Goal: Transaction & Acquisition: Book appointment/travel/reservation

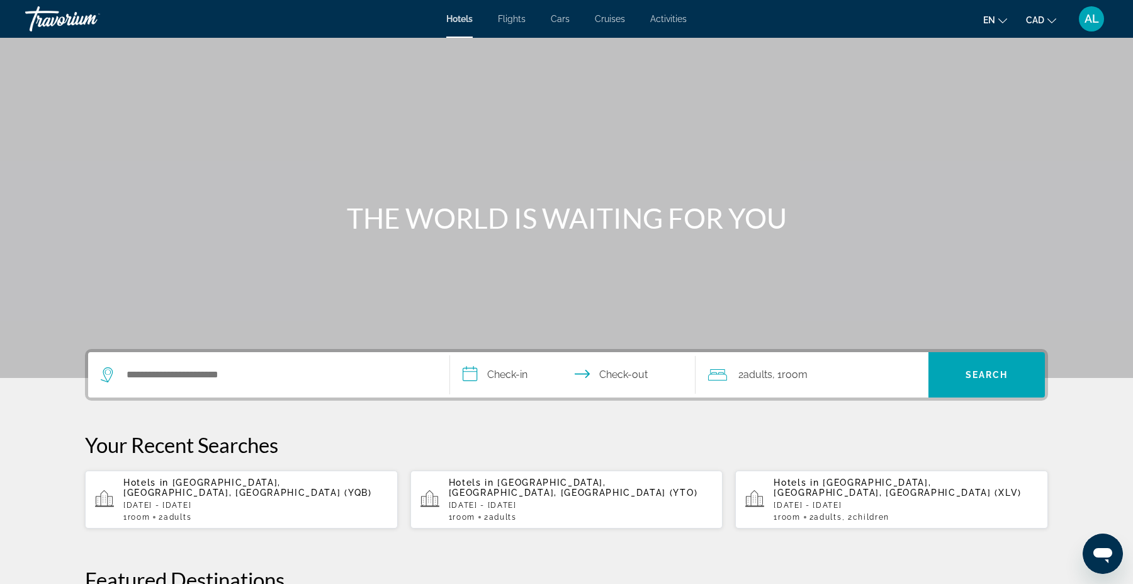
scroll to position [44, 0]
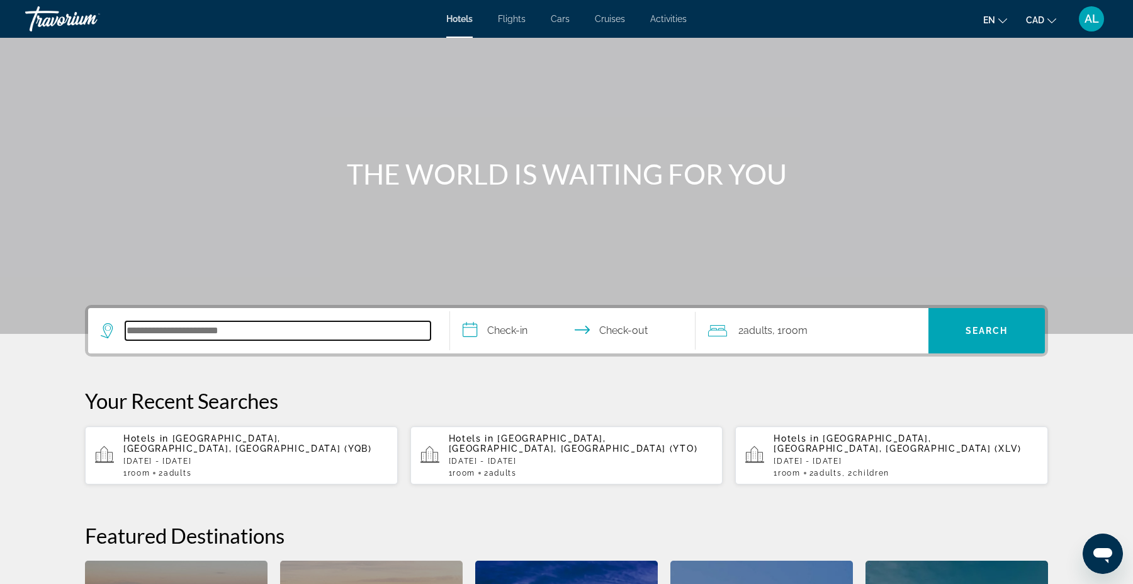
click at [156, 333] on input "Search hotel destination" at bounding box center [277, 330] width 305 height 19
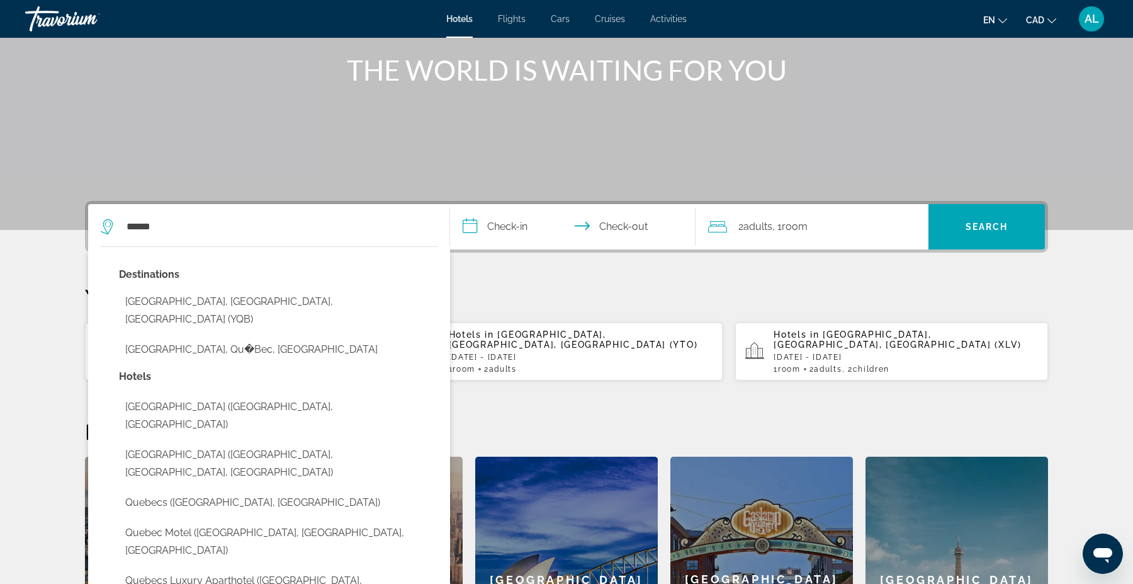
scroll to position [154, 0]
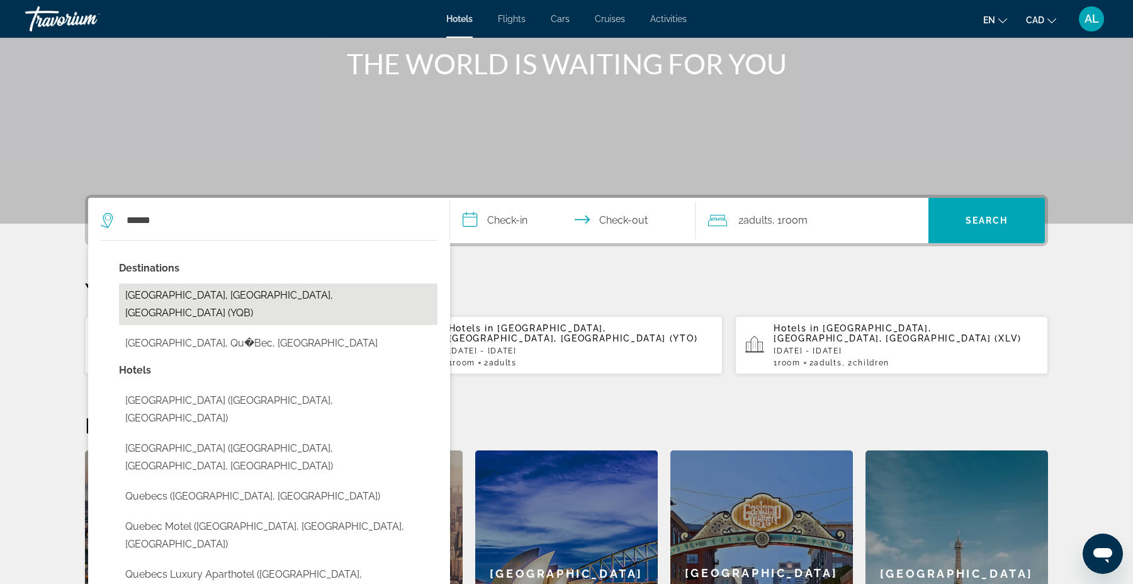
click at [206, 296] on button "[GEOGRAPHIC_DATA], [GEOGRAPHIC_DATA], [GEOGRAPHIC_DATA] (YQB)" at bounding box center [278, 304] width 319 height 42
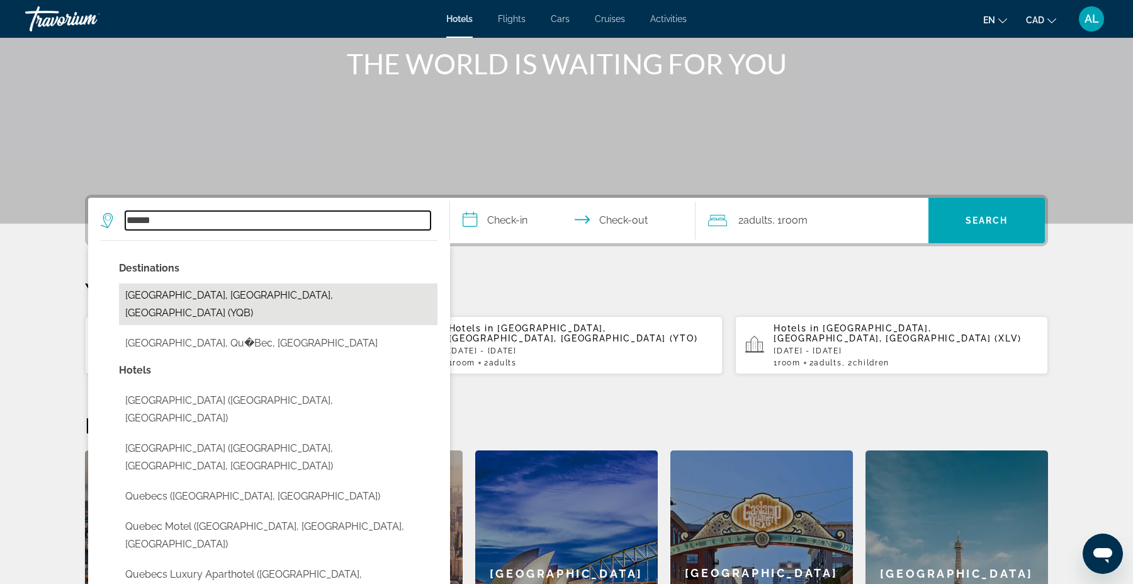
type input "**********"
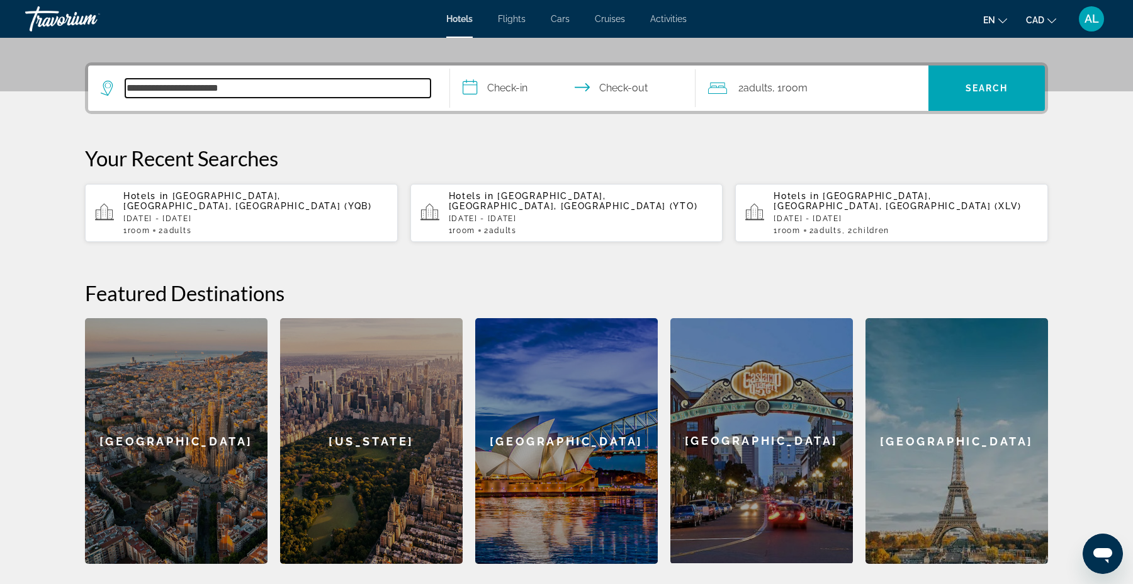
scroll to position [307, 0]
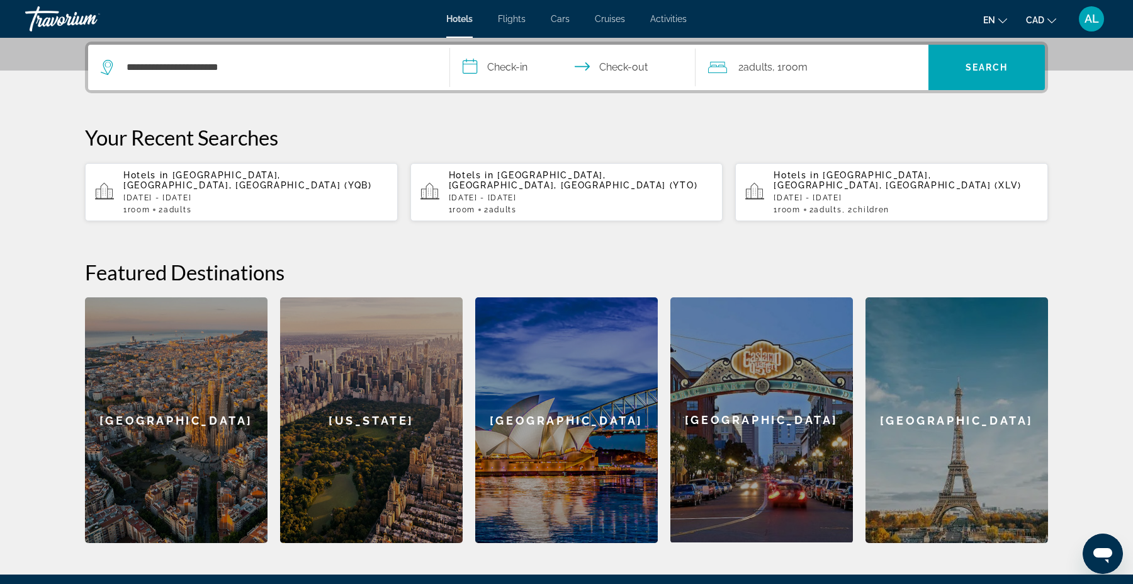
click at [518, 69] on input "**********" at bounding box center [575, 69] width 251 height 49
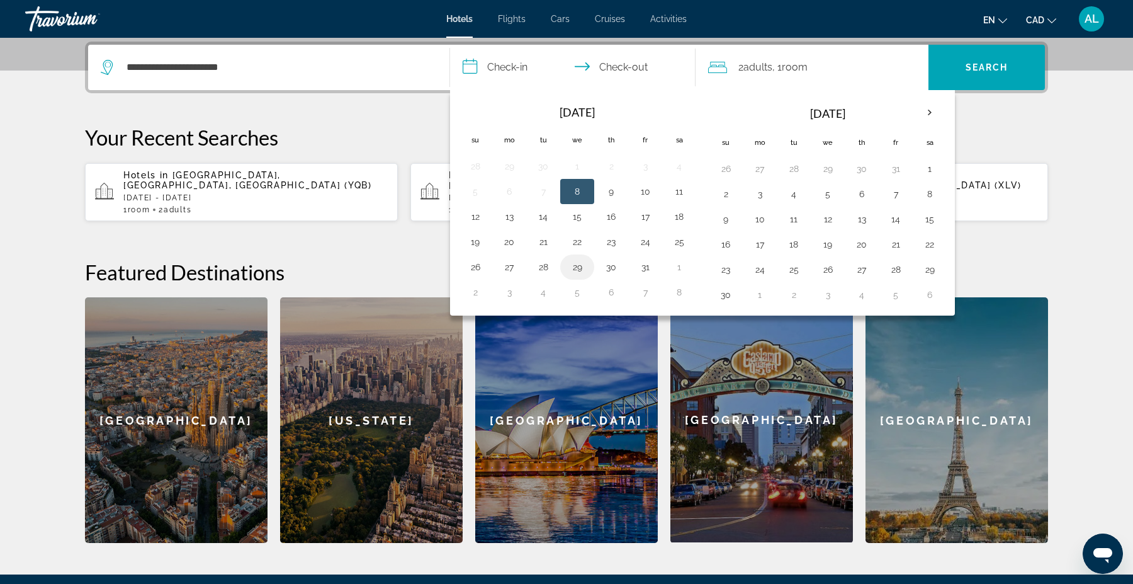
click at [577, 269] on button "29" at bounding box center [577, 267] width 20 height 18
click at [646, 271] on button "31" at bounding box center [645, 267] width 20 height 18
type input "**********"
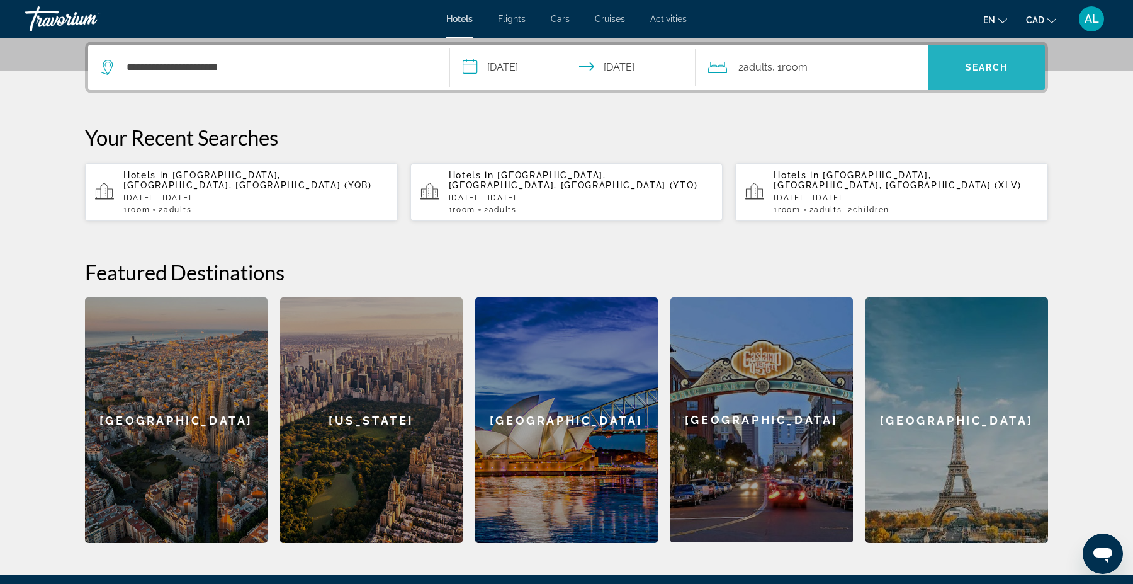
click at [991, 60] on span "Search" at bounding box center [987, 67] width 116 height 30
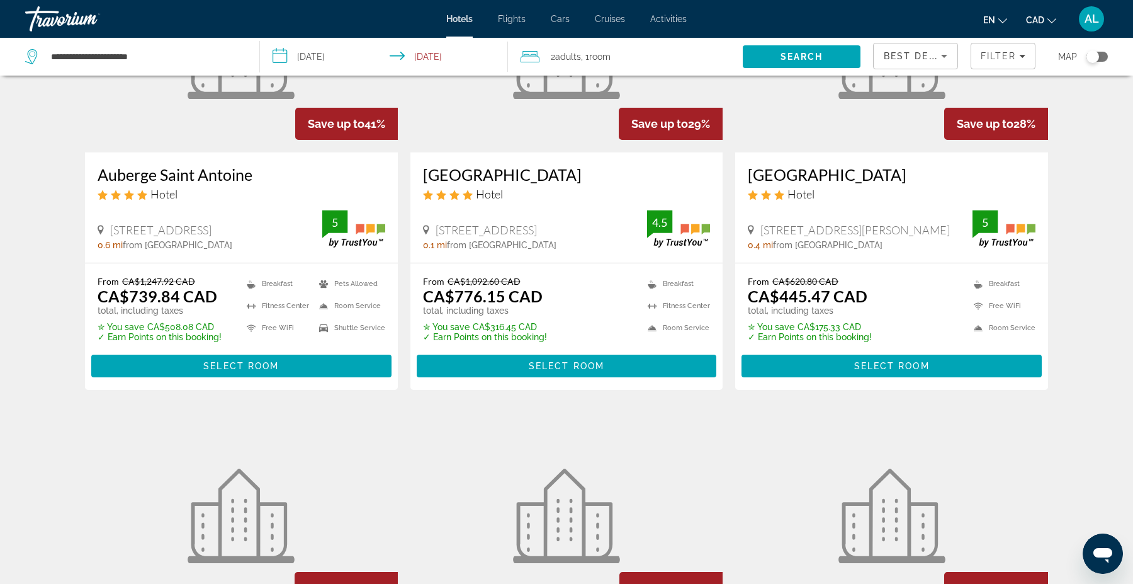
scroll to position [60, 0]
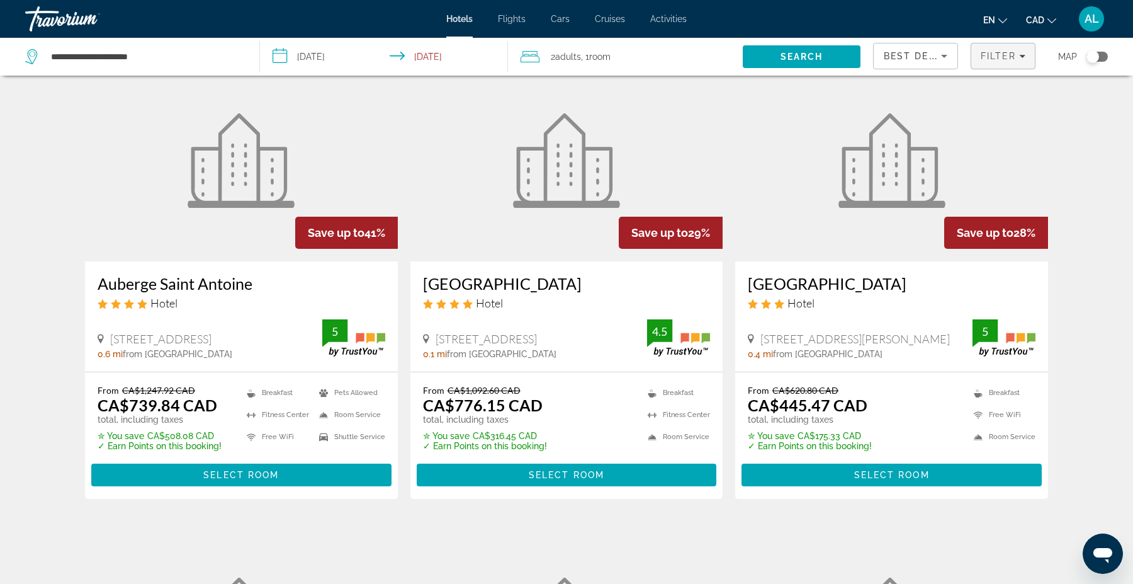
click at [1021, 67] on span "Filters" at bounding box center [1003, 56] width 64 height 30
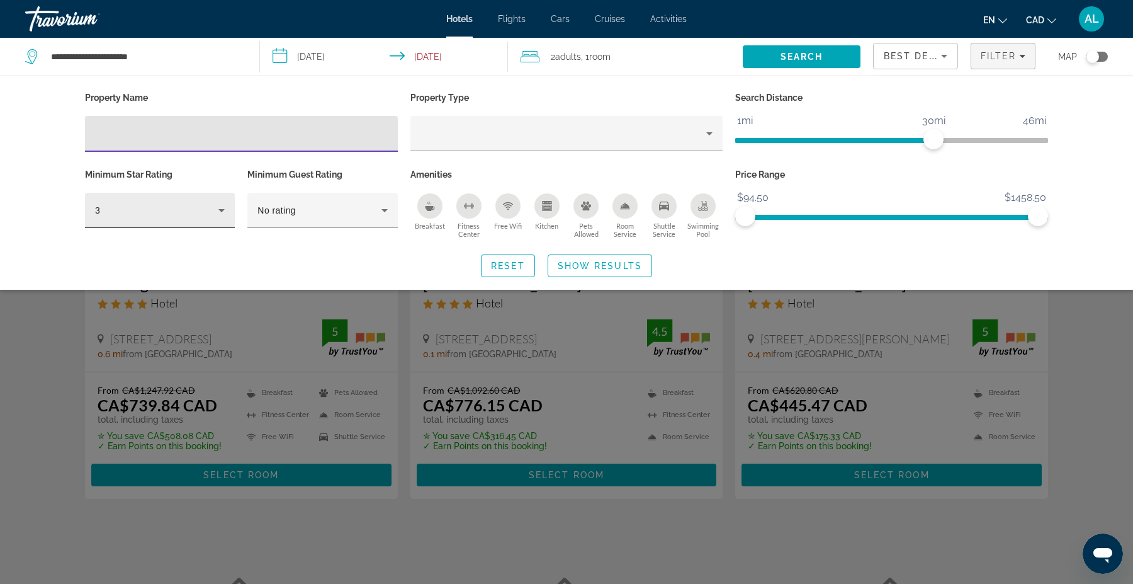
click at [126, 195] on div "3" at bounding box center [160, 210] width 130 height 35
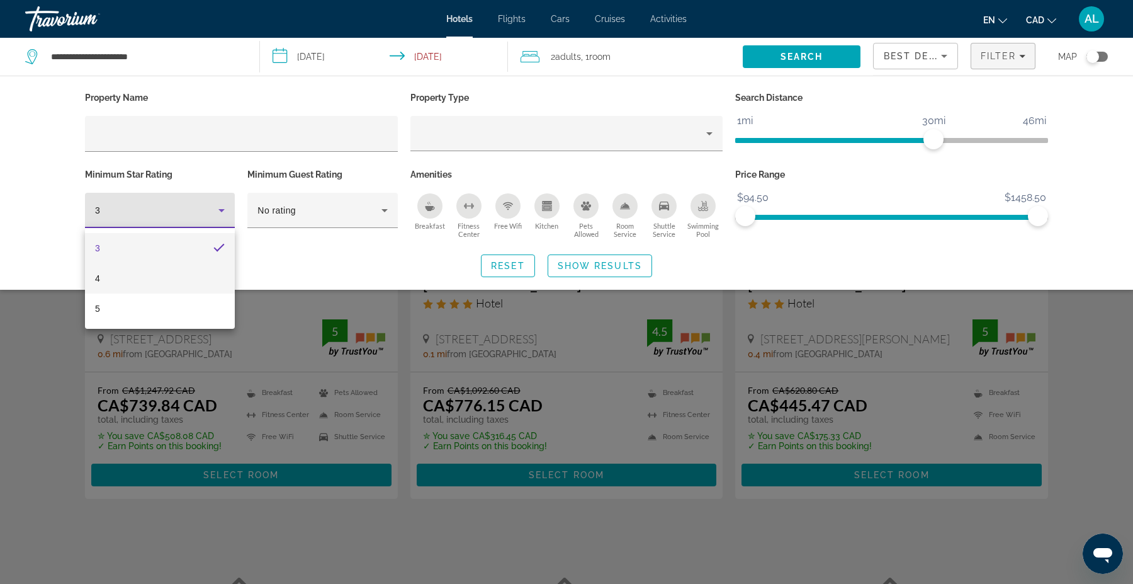
click at [106, 271] on mat-option "4" at bounding box center [160, 278] width 150 height 30
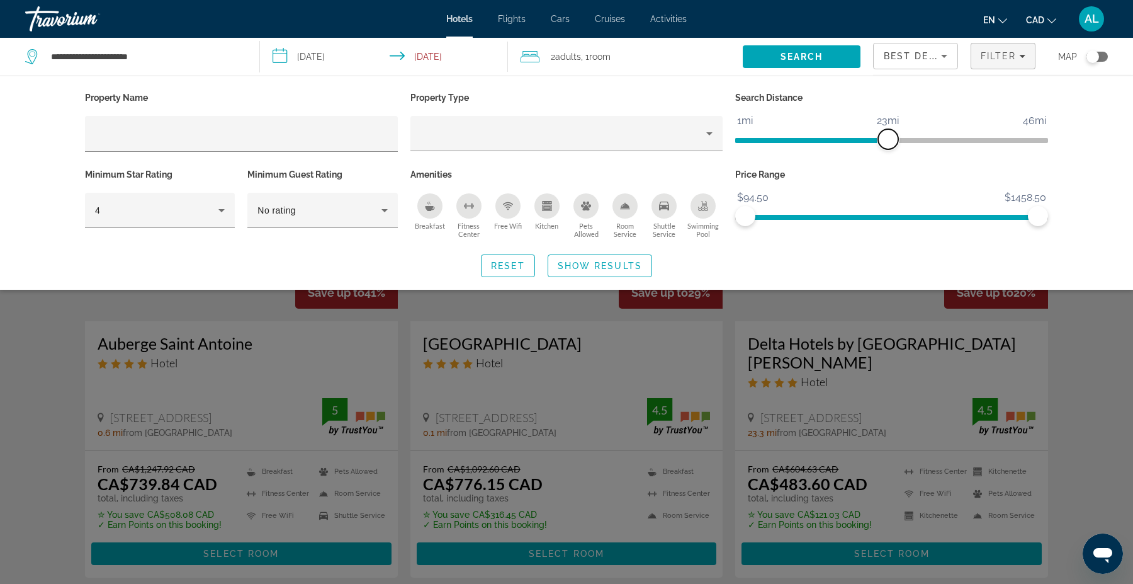
drag, startPoint x: 935, startPoint y: 139, endPoint x: 891, endPoint y: 144, distance: 44.4
click at [891, 144] on span "ngx-slider" at bounding box center [888, 139] width 20 height 20
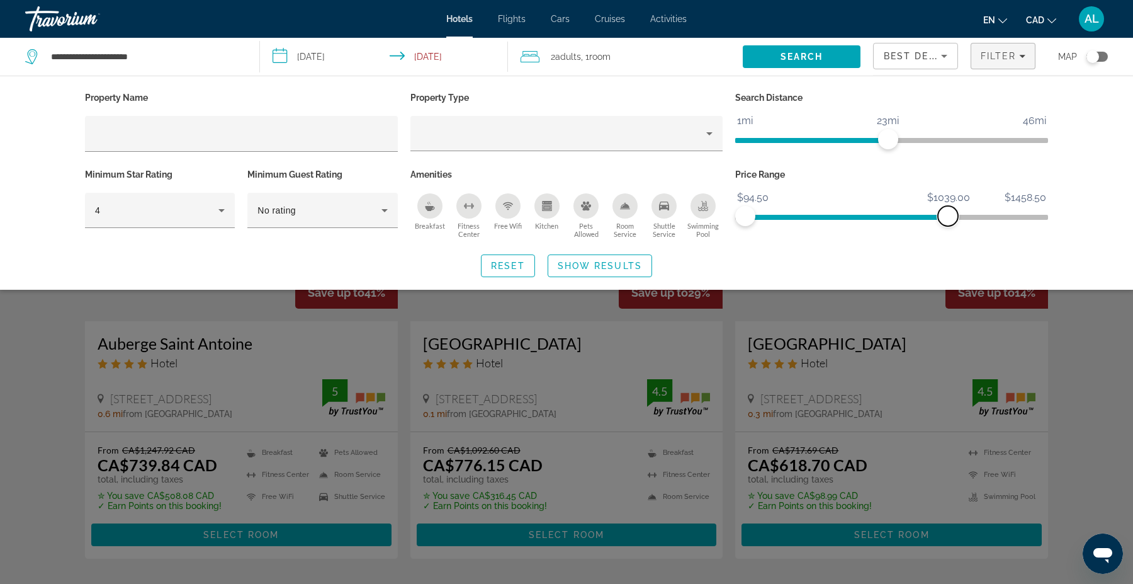
drag, startPoint x: 1038, startPoint y: 212, endPoint x: 948, endPoint y: 213, distance: 90.0
click at [948, 213] on span "ngx-slider-max" at bounding box center [948, 216] width 20 height 20
click at [608, 264] on span "Show Results" at bounding box center [600, 266] width 84 height 10
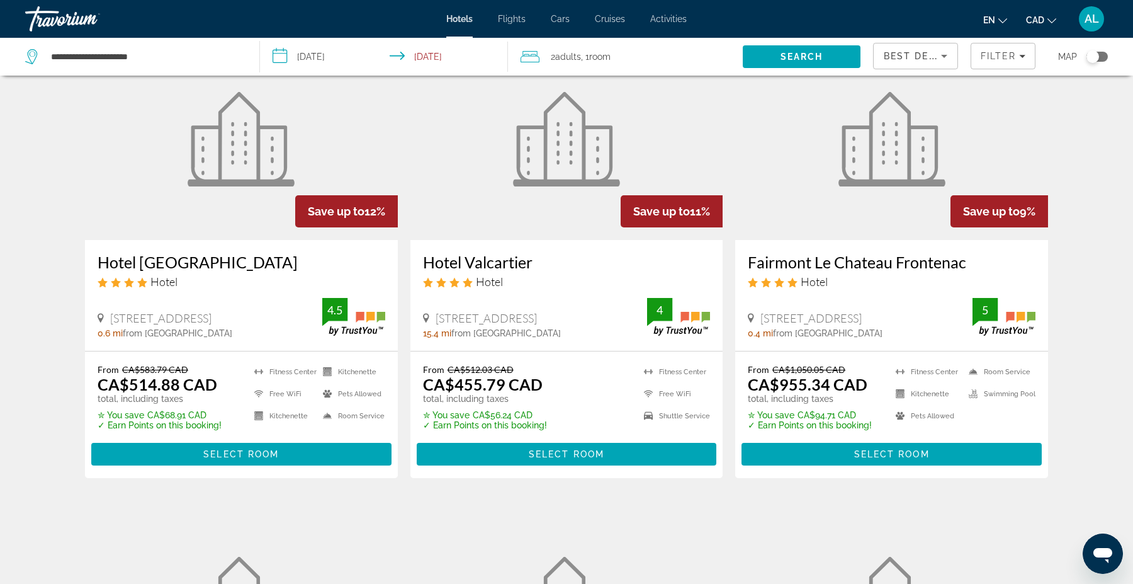
scroll to position [549, 0]
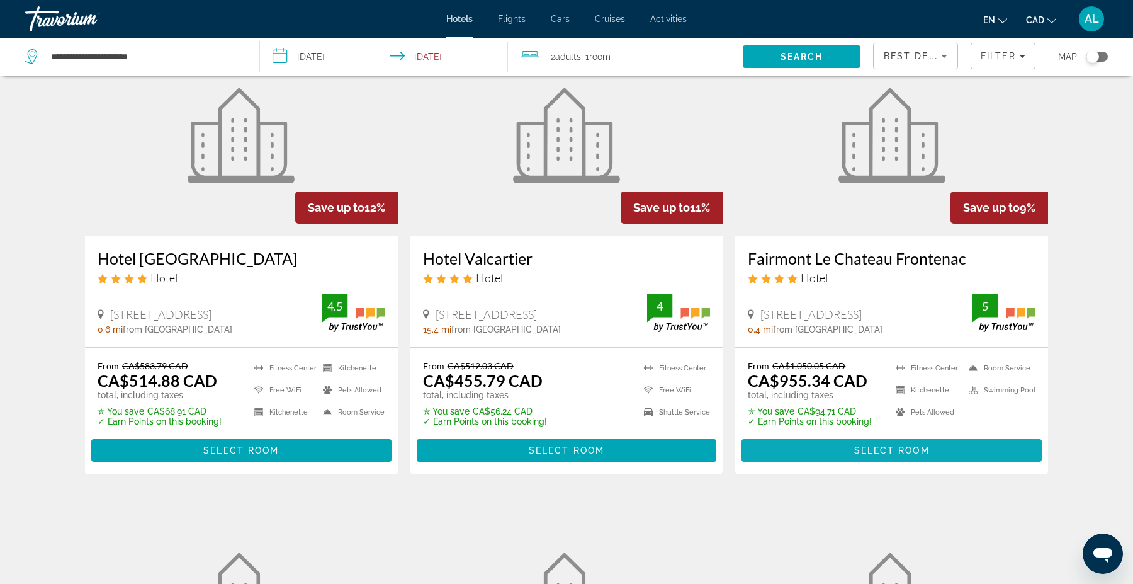
click at [886, 452] on span "Select Room" at bounding box center [892, 450] width 76 height 10
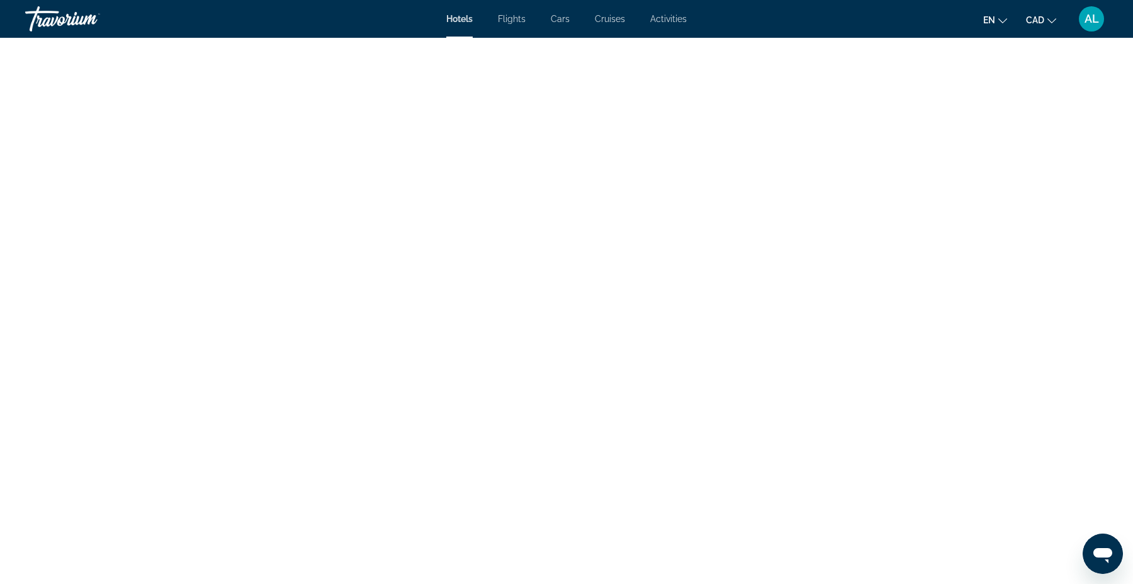
scroll to position [1607, 0]
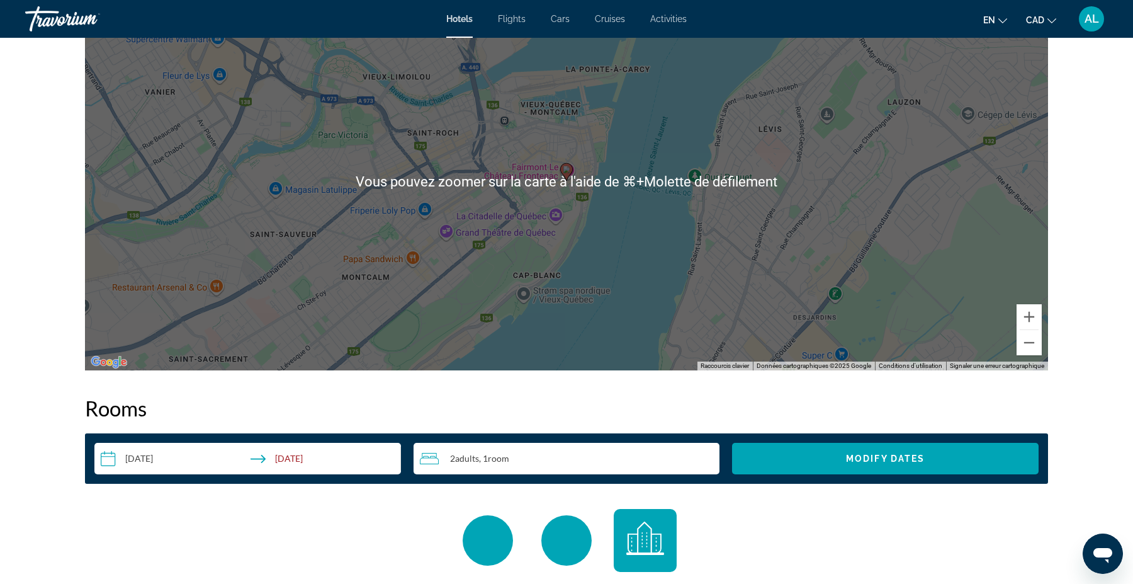
scroll to position [1182, 0]
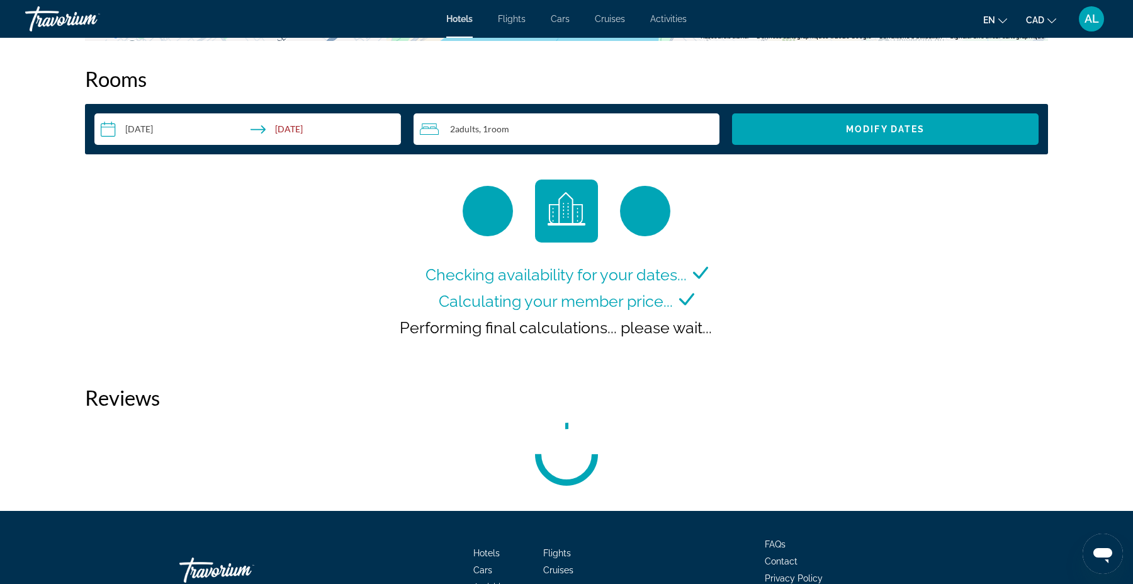
scroll to position [1594, 0]
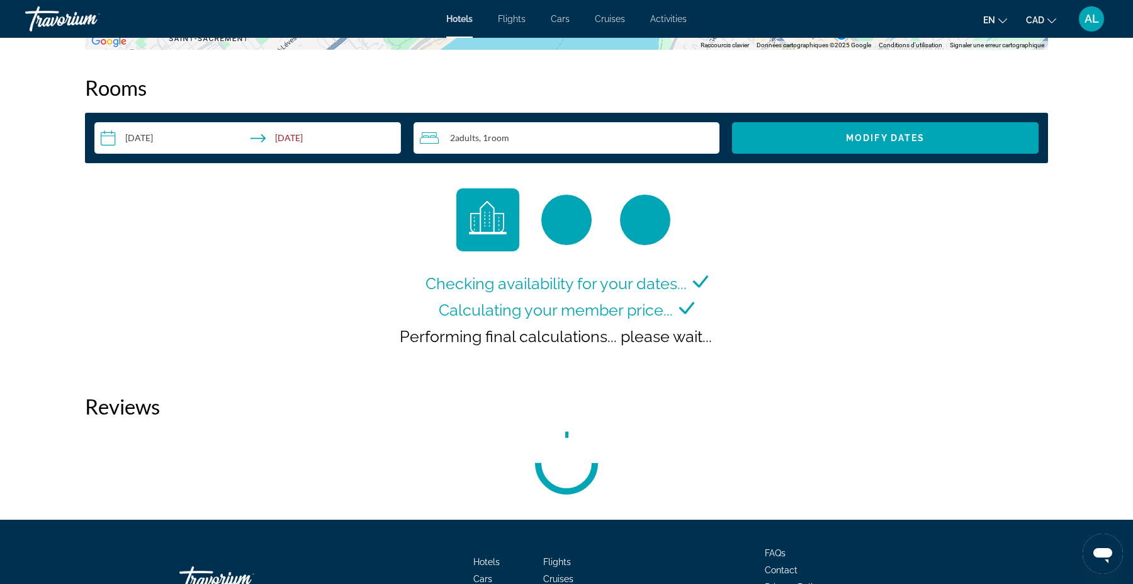
click at [57, 21] on div "Travorium" at bounding box center [88, 19] width 126 height 33
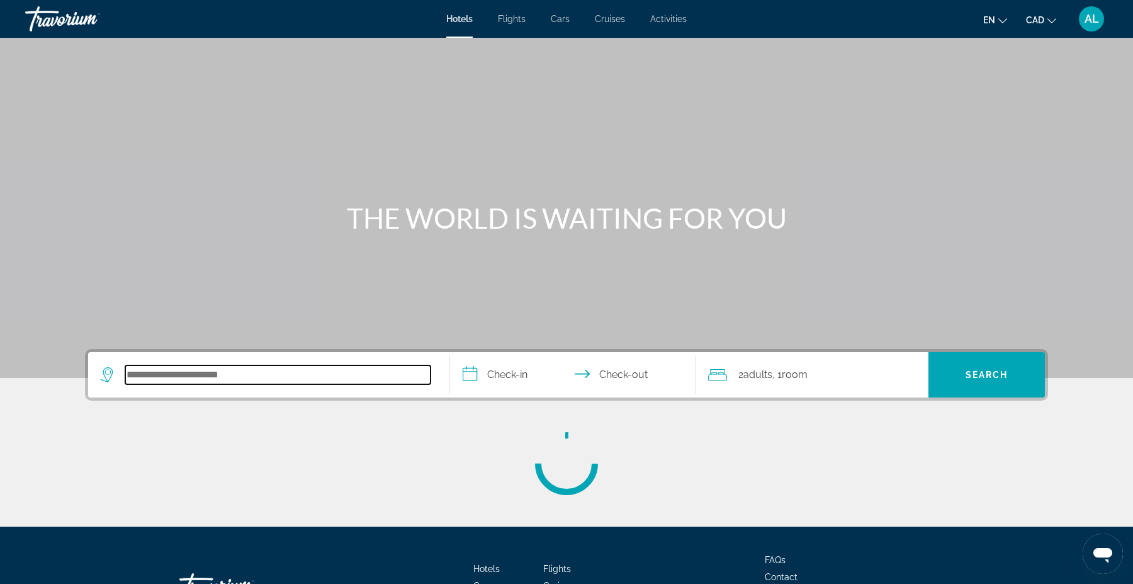
click at [282, 370] on input "Search hotel destination" at bounding box center [277, 374] width 305 height 19
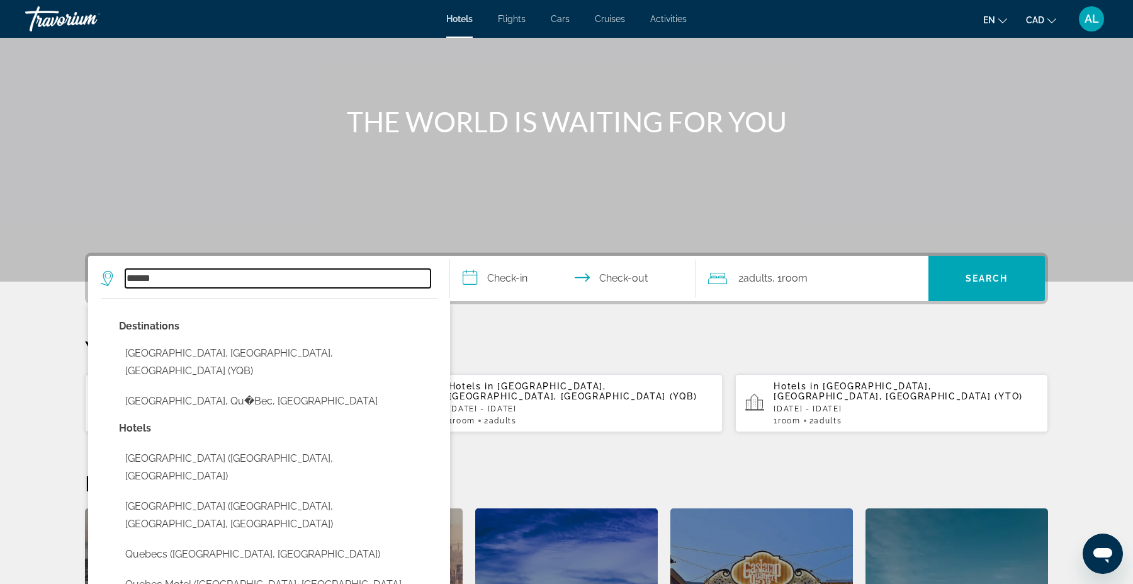
type input "******"
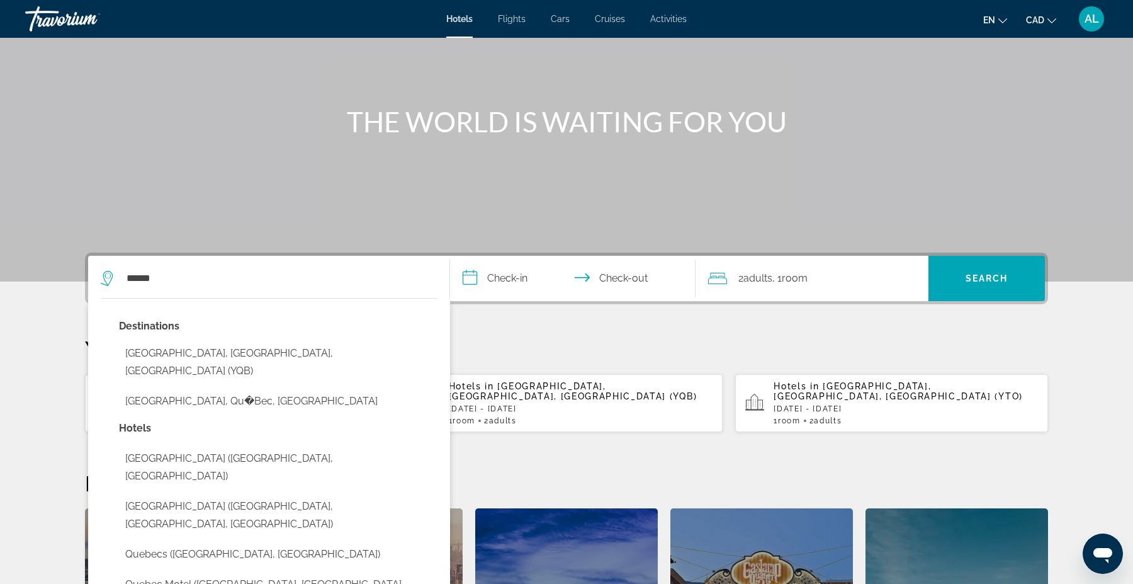
click at [501, 275] on input "**********" at bounding box center [575, 280] width 251 height 49
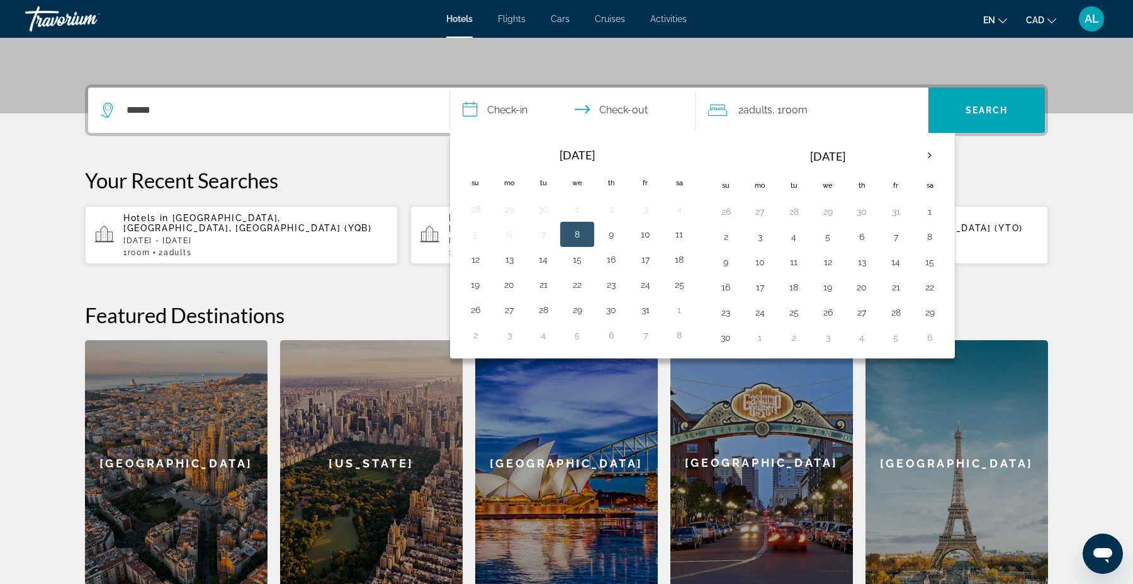
scroll to position [307, 0]
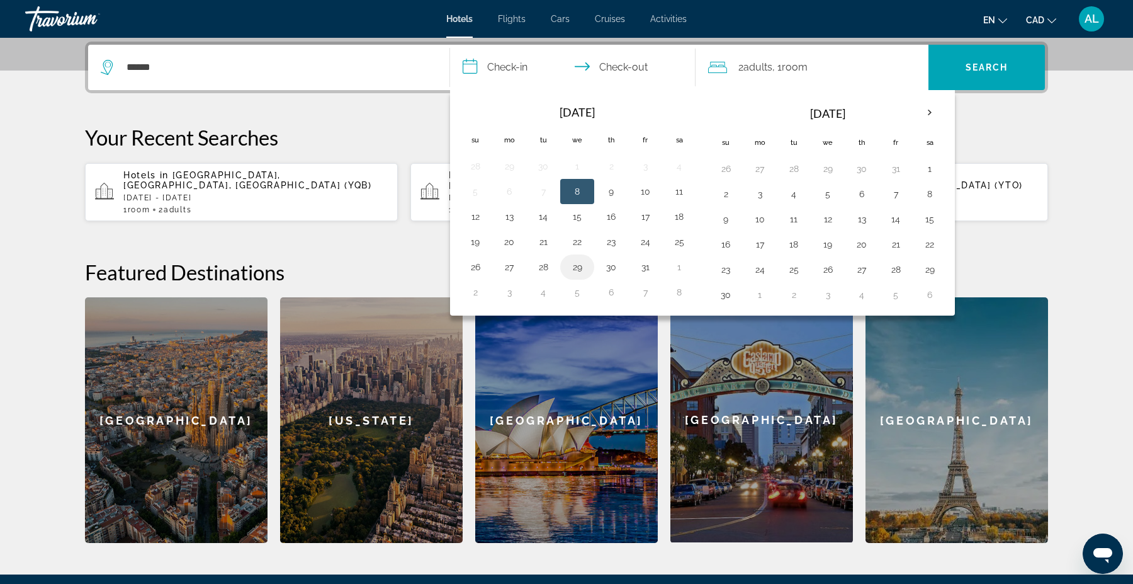
click at [584, 269] on button "29" at bounding box center [577, 267] width 20 height 18
click at [648, 271] on button "31" at bounding box center [645, 267] width 20 height 18
type input "**********"
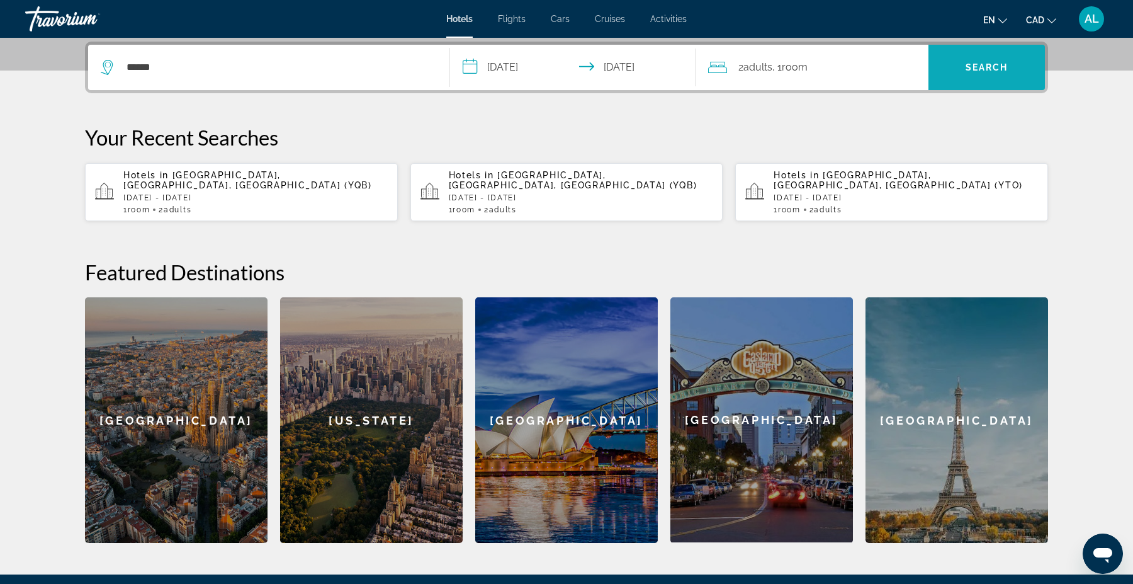
click at [986, 70] on span "Search" at bounding box center [987, 67] width 43 height 10
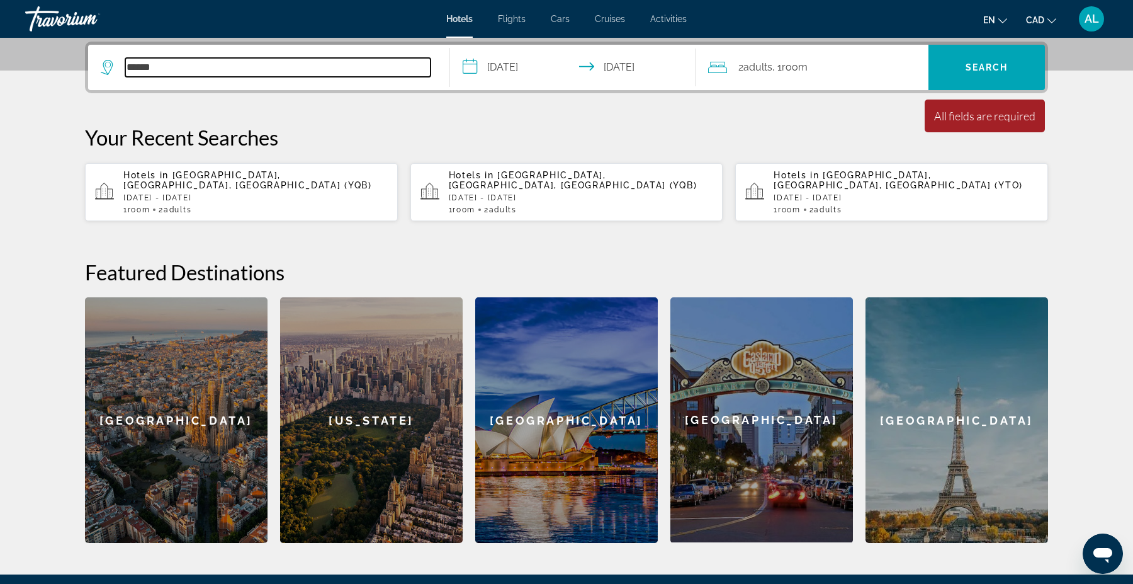
click at [308, 62] on input "******" at bounding box center [277, 67] width 305 height 19
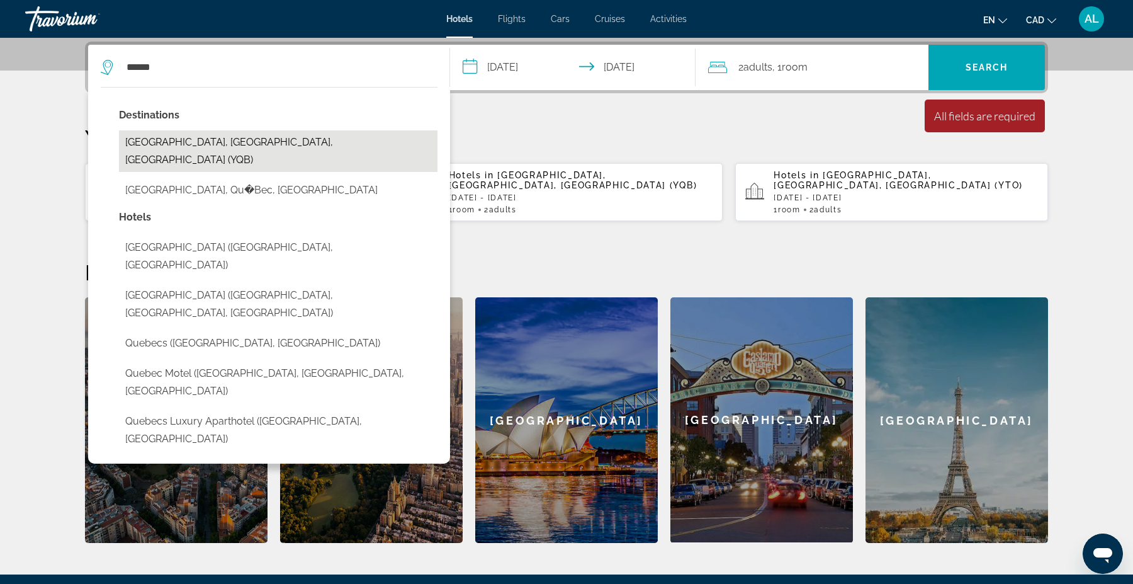
click at [213, 138] on button "[GEOGRAPHIC_DATA], [GEOGRAPHIC_DATA], [GEOGRAPHIC_DATA] (YQB)" at bounding box center [278, 151] width 319 height 42
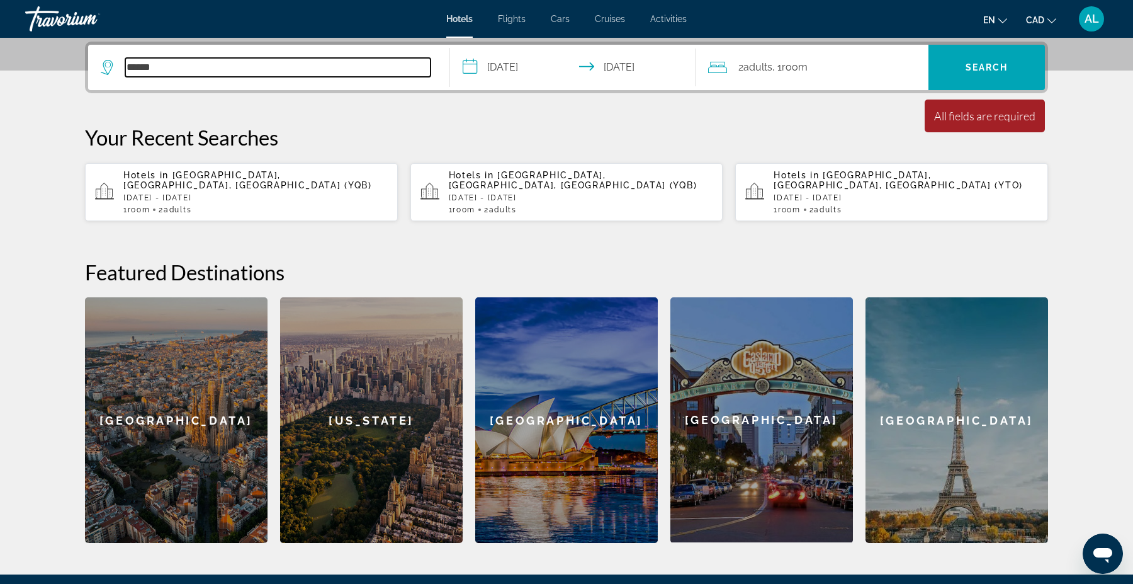
type input "**********"
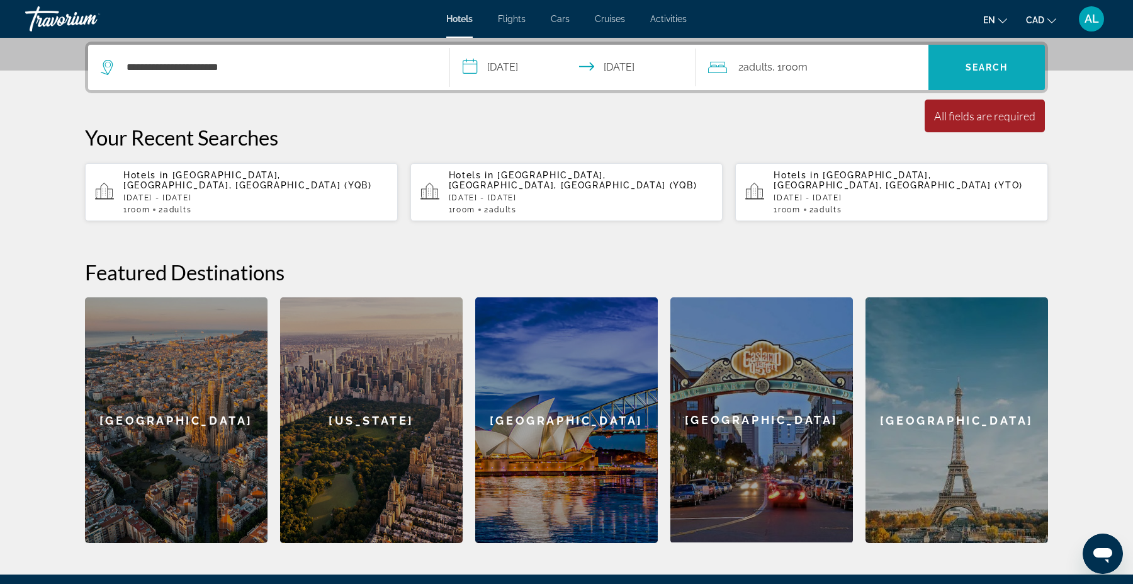
click at [984, 74] on span "Search" at bounding box center [987, 67] width 116 height 30
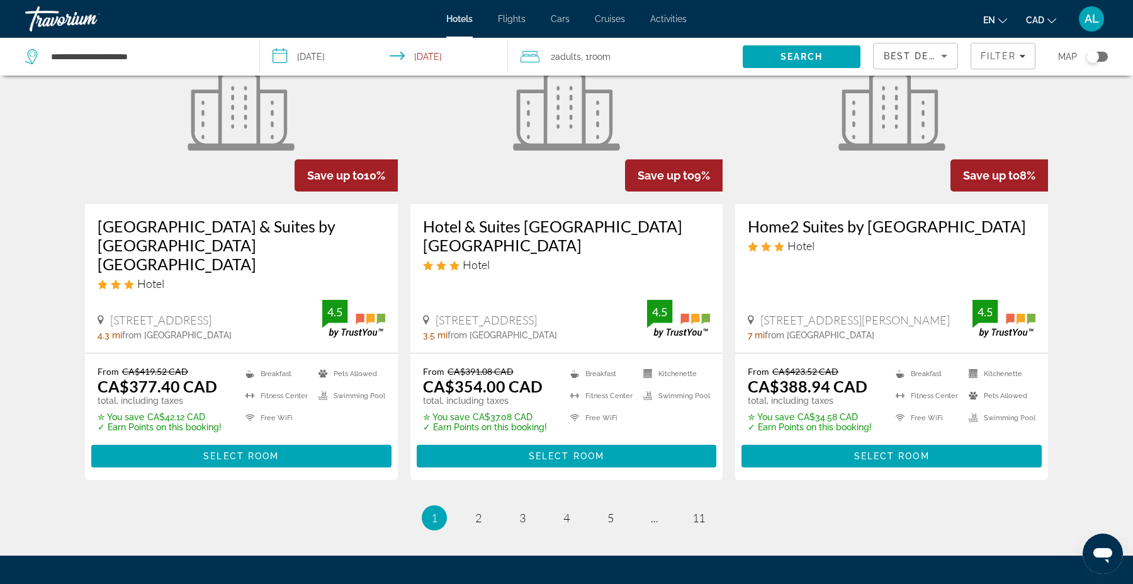
scroll to position [1530, 0]
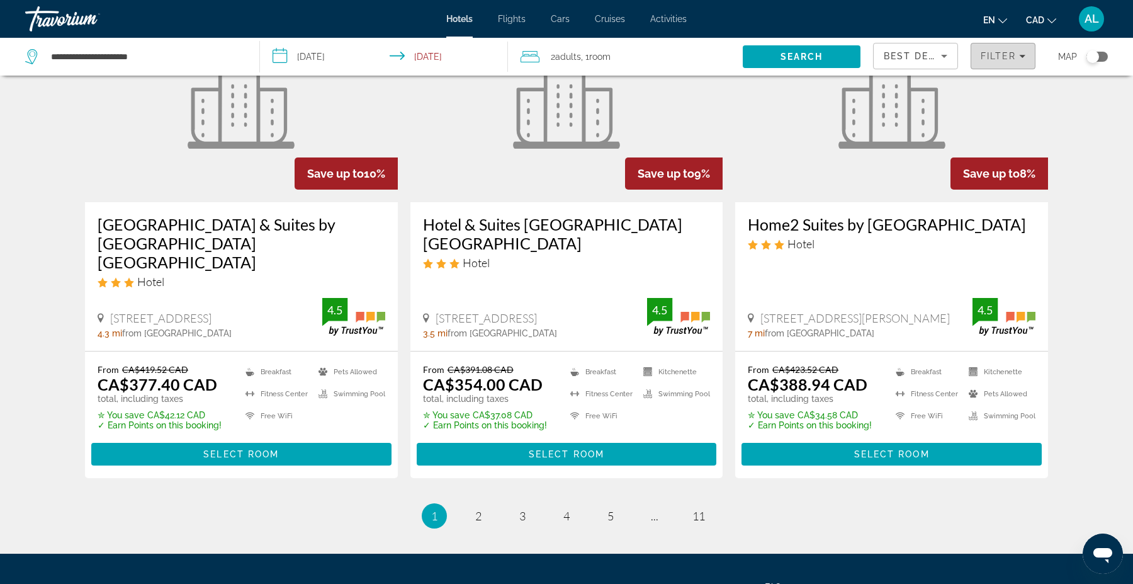
click at [1011, 60] on span "Filter" at bounding box center [999, 56] width 36 height 10
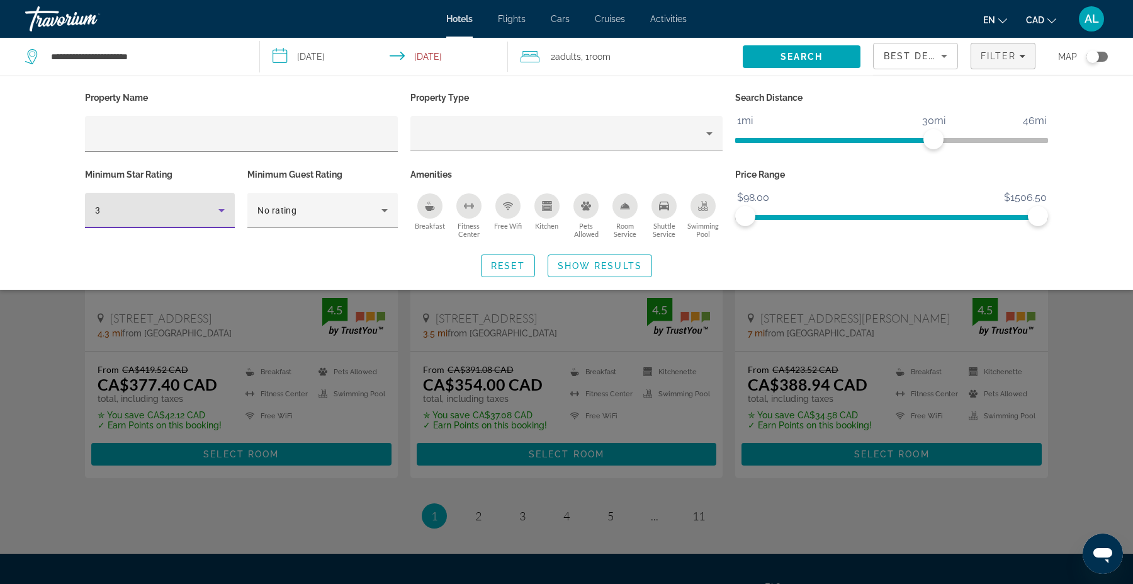
click at [202, 205] on div "3" at bounding box center [156, 210] width 123 height 15
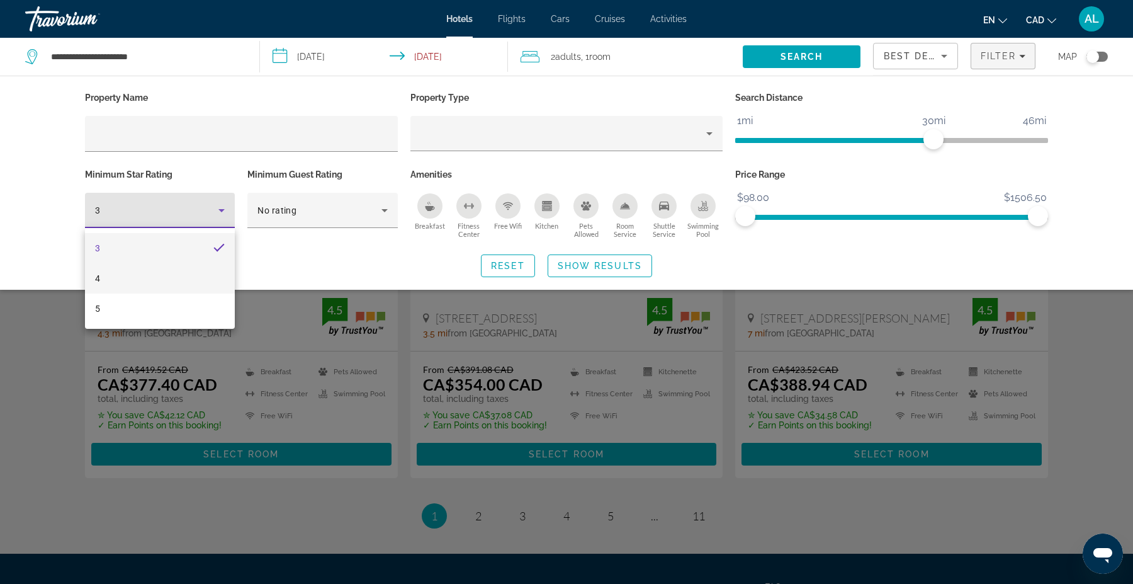
click at [129, 275] on mat-option "4" at bounding box center [160, 278] width 150 height 30
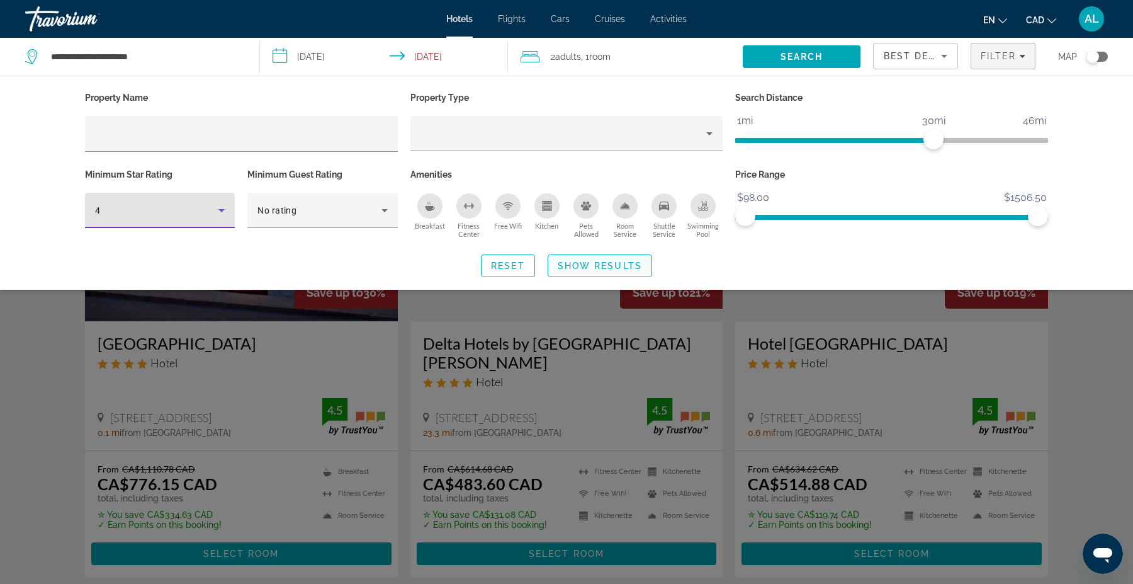
click at [569, 261] on span "Show Results" at bounding box center [600, 266] width 84 height 10
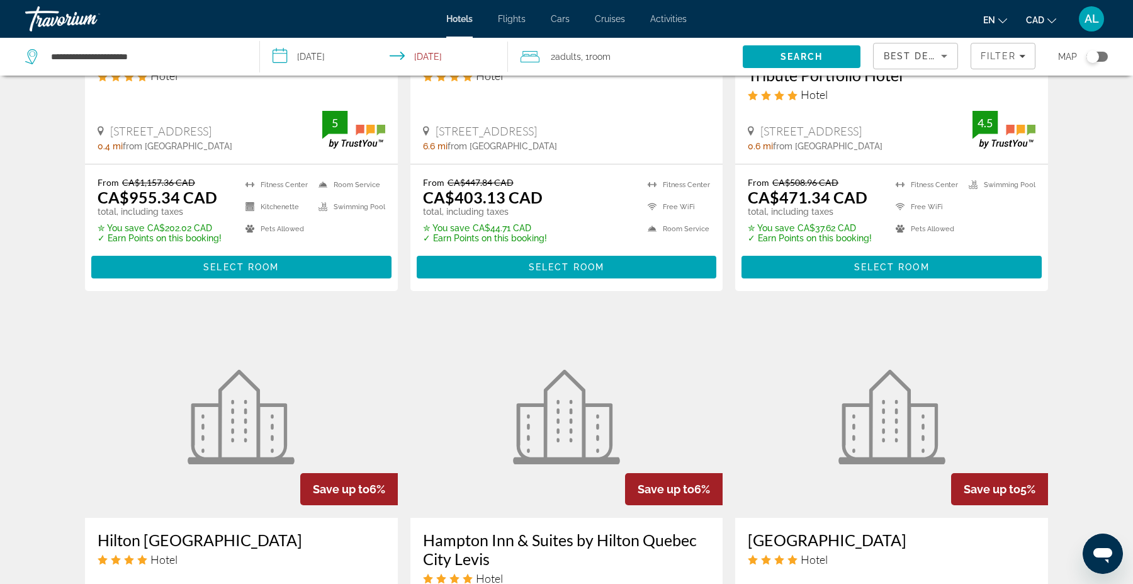
scroll to position [768, 0]
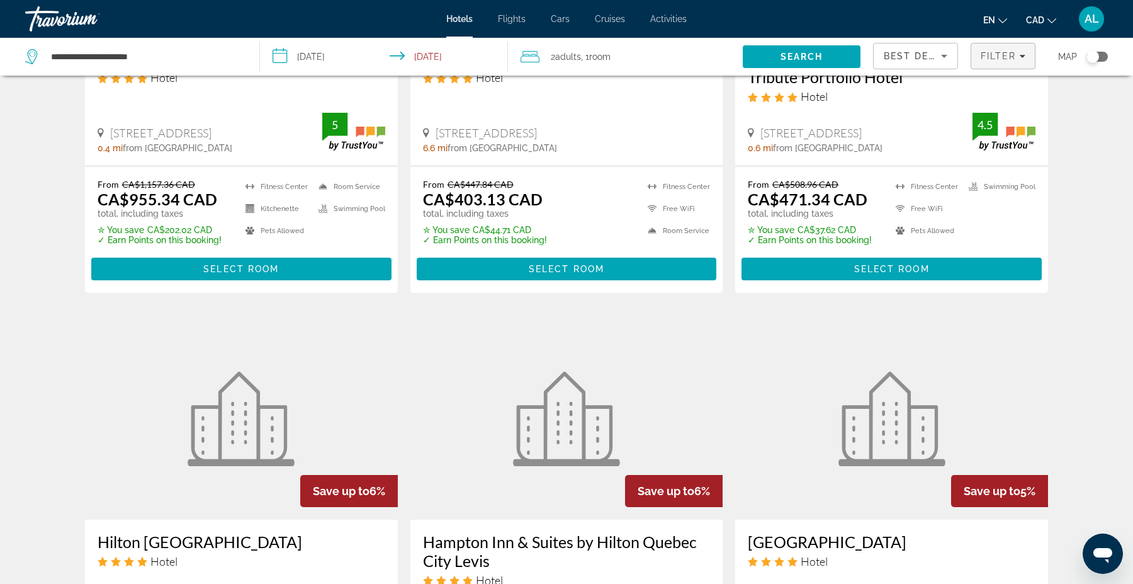
click at [998, 61] on span "Filters" at bounding box center [1003, 56] width 64 height 30
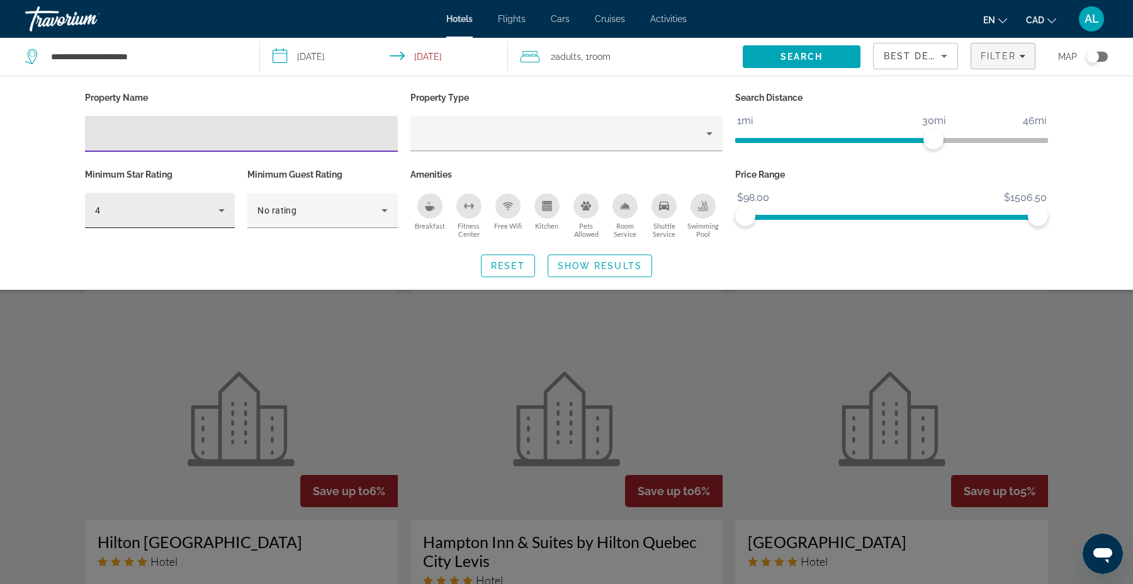
click at [111, 206] on div "4" at bounding box center [156, 210] width 123 height 15
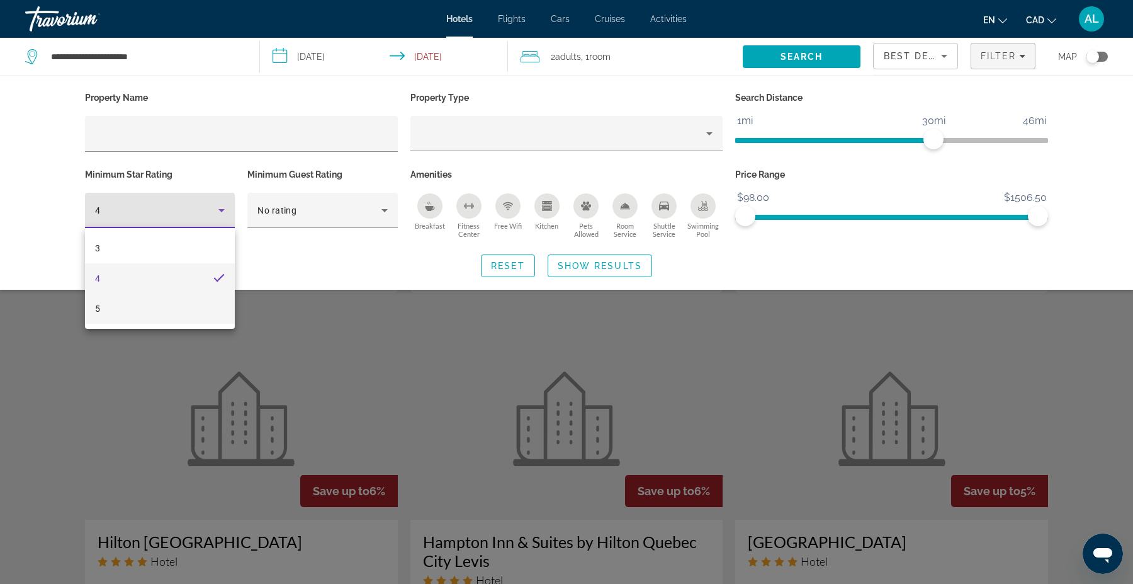
click at [103, 305] on mat-option "5" at bounding box center [160, 308] width 150 height 30
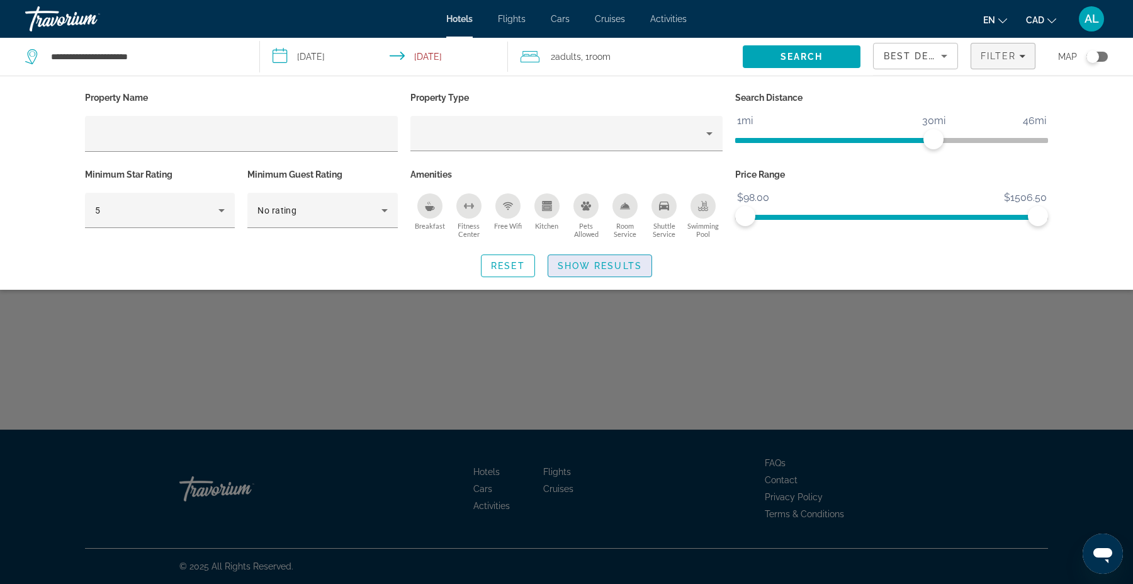
click at [603, 265] on span "Show Results" at bounding box center [600, 266] width 84 height 10
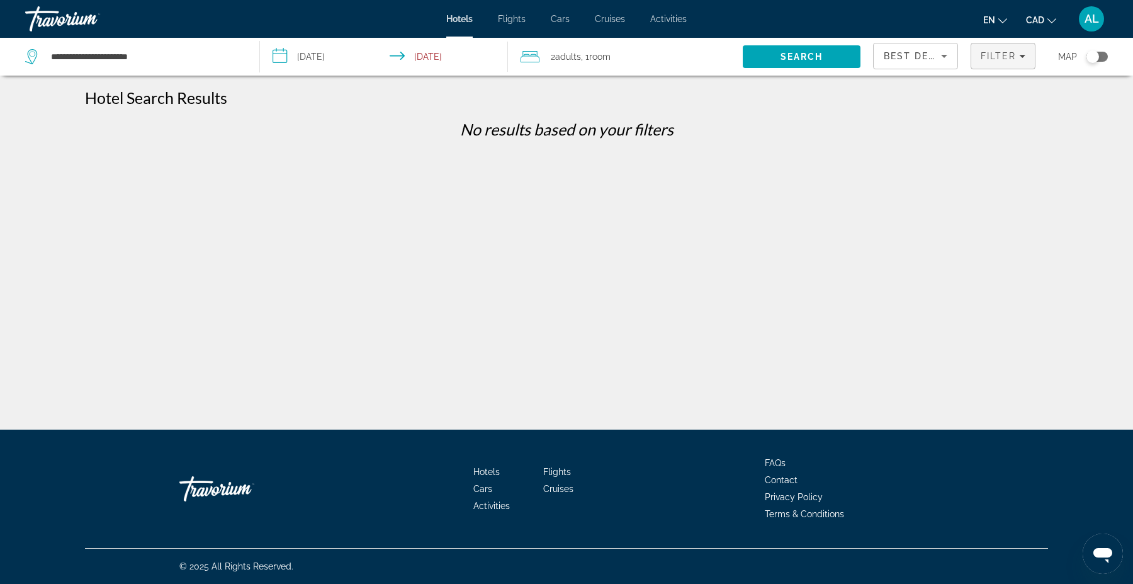
click at [1024, 65] on span "Filters" at bounding box center [1003, 56] width 64 height 30
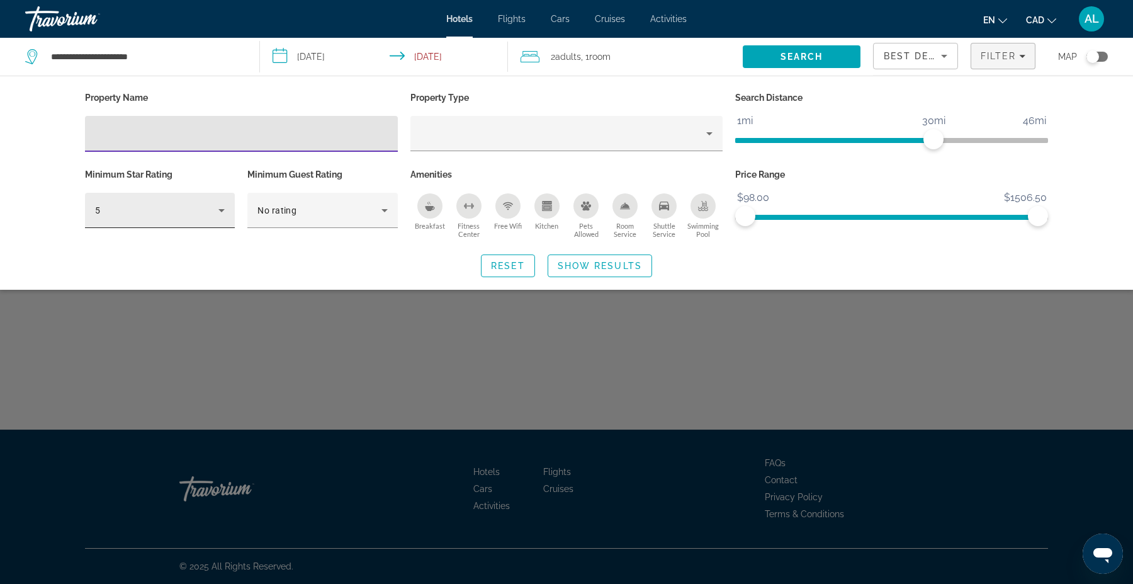
click at [190, 214] on div "5" at bounding box center [156, 210] width 123 height 15
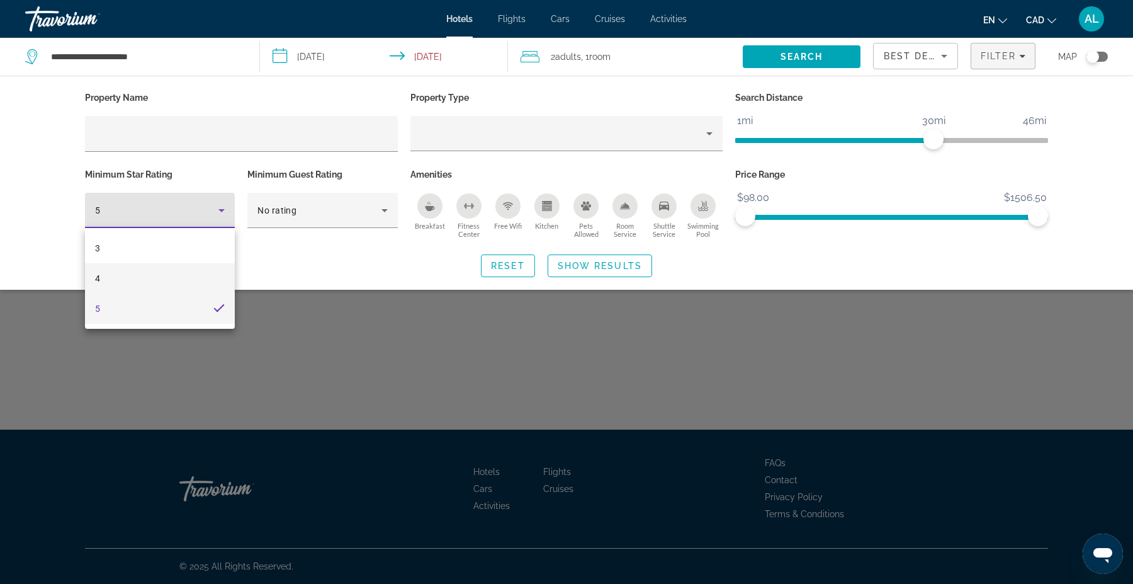
click at [134, 280] on mat-option "4" at bounding box center [160, 278] width 150 height 30
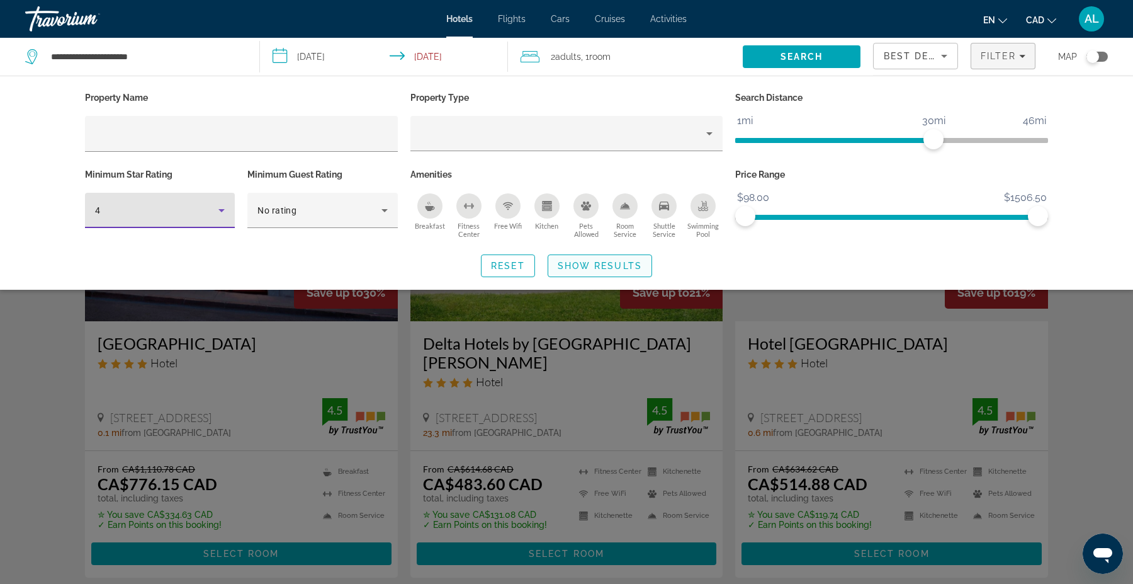
click at [587, 271] on span "Search widget" at bounding box center [599, 266] width 103 height 30
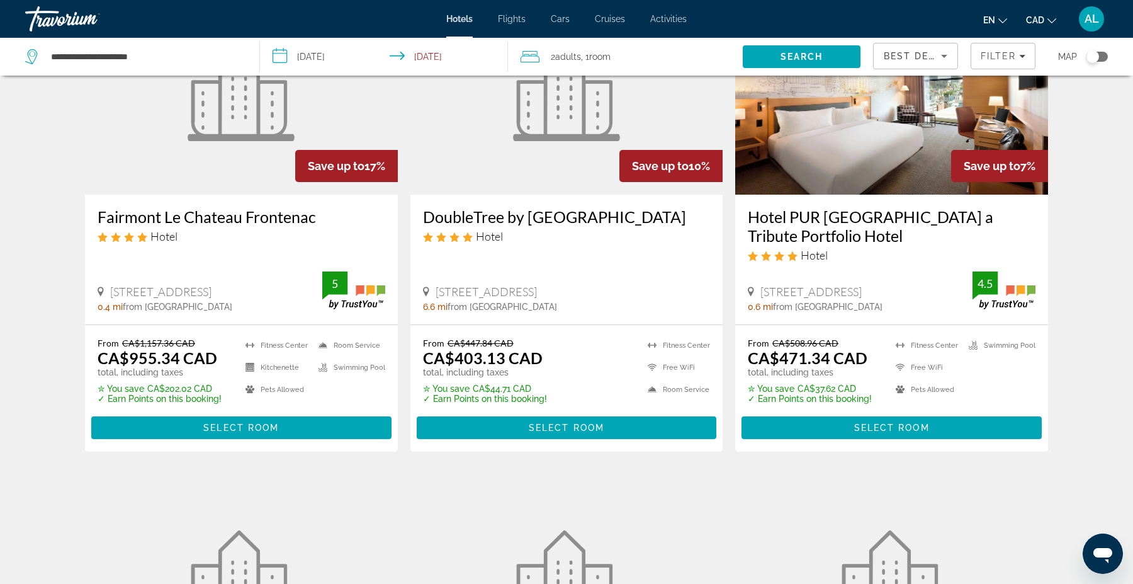
scroll to position [614, 0]
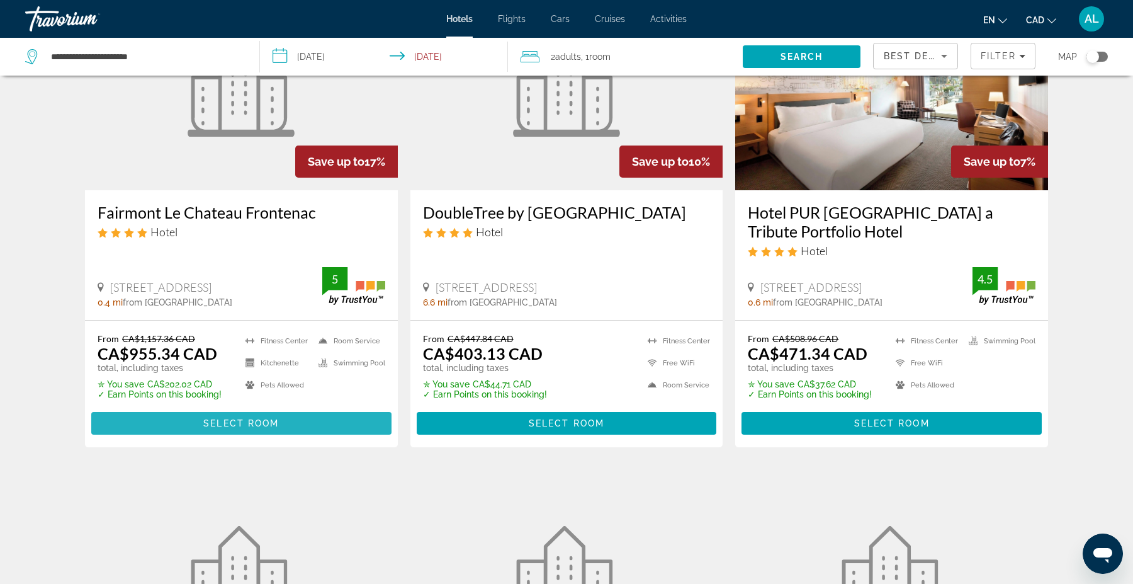
click at [244, 426] on span "Select Room" at bounding box center [241, 423] width 76 height 10
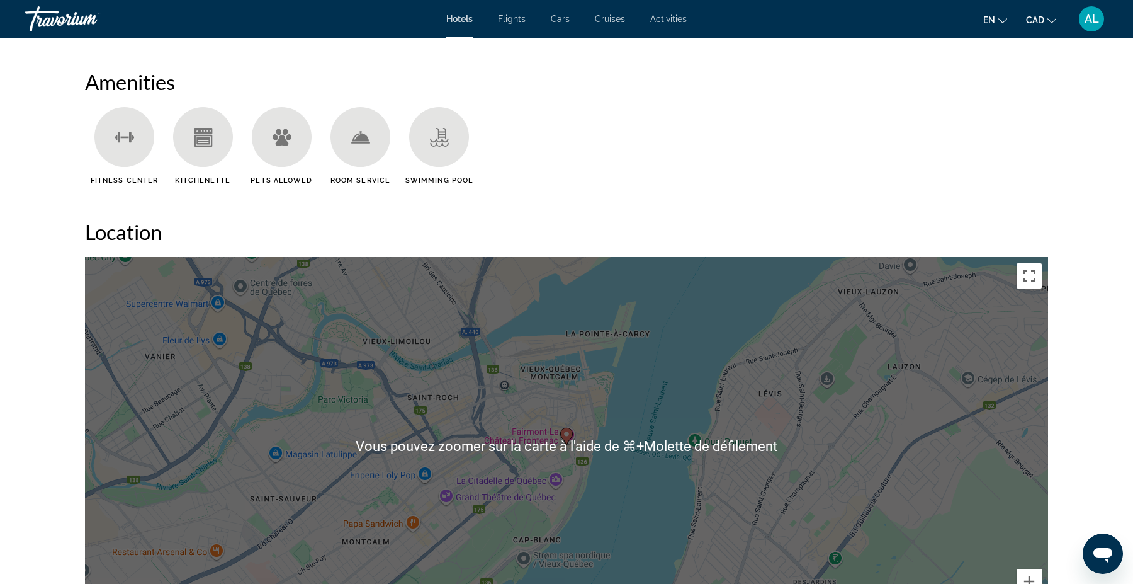
scroll to position [589, 0]
